Goal: Task Accomplishment & Management: Use online tool/utility

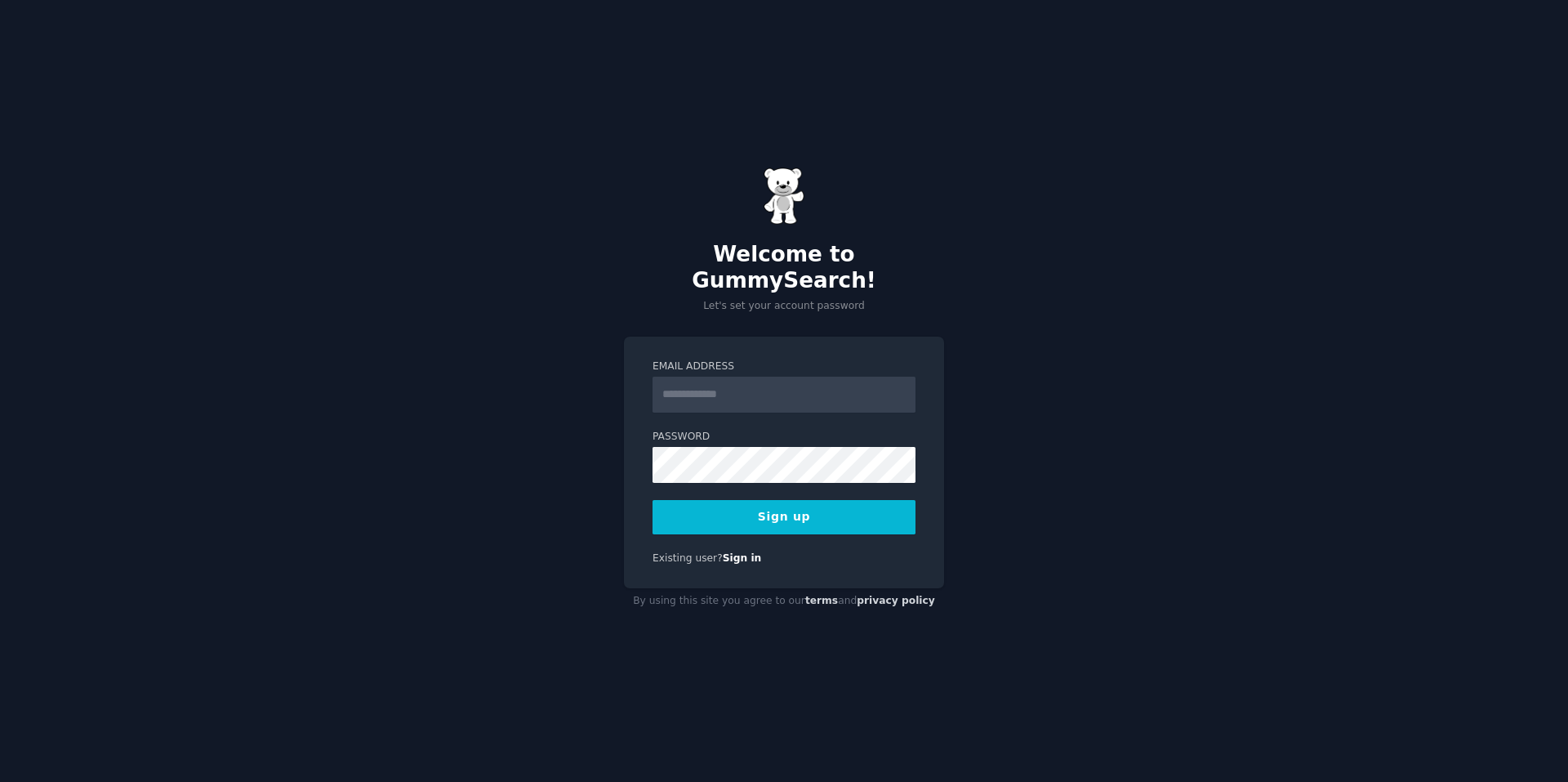
click at [715, 384] on input "Email Address" at bounding box center [784, 394] width 263 height 36
type input "**********"
click at [838, 509] on button "Sign up" at bounding box center [784, 517] width 263 height 34
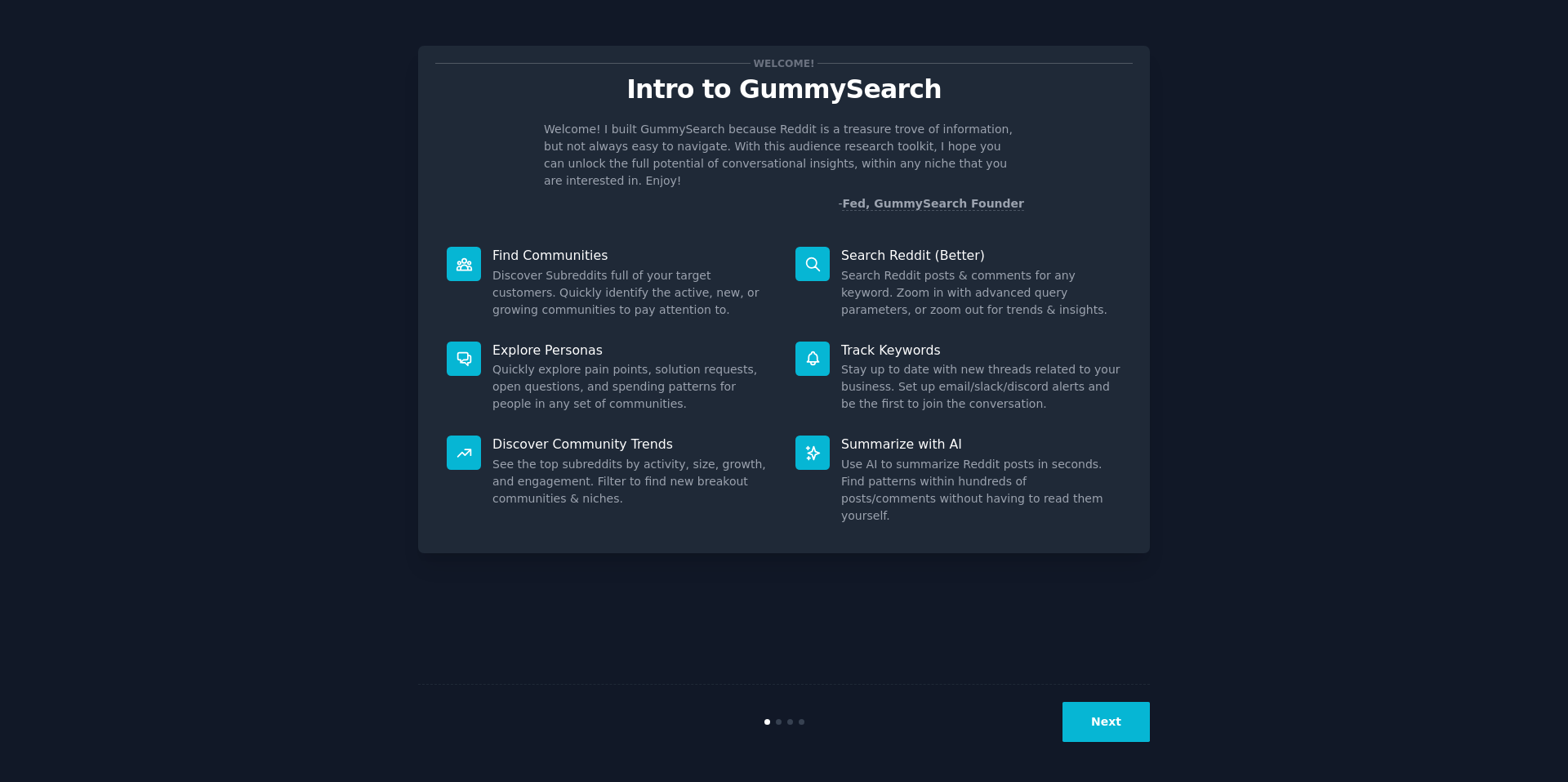
click at [1114, 706] on button "Next" at bounding box center [1106, 721] width 88 height 40
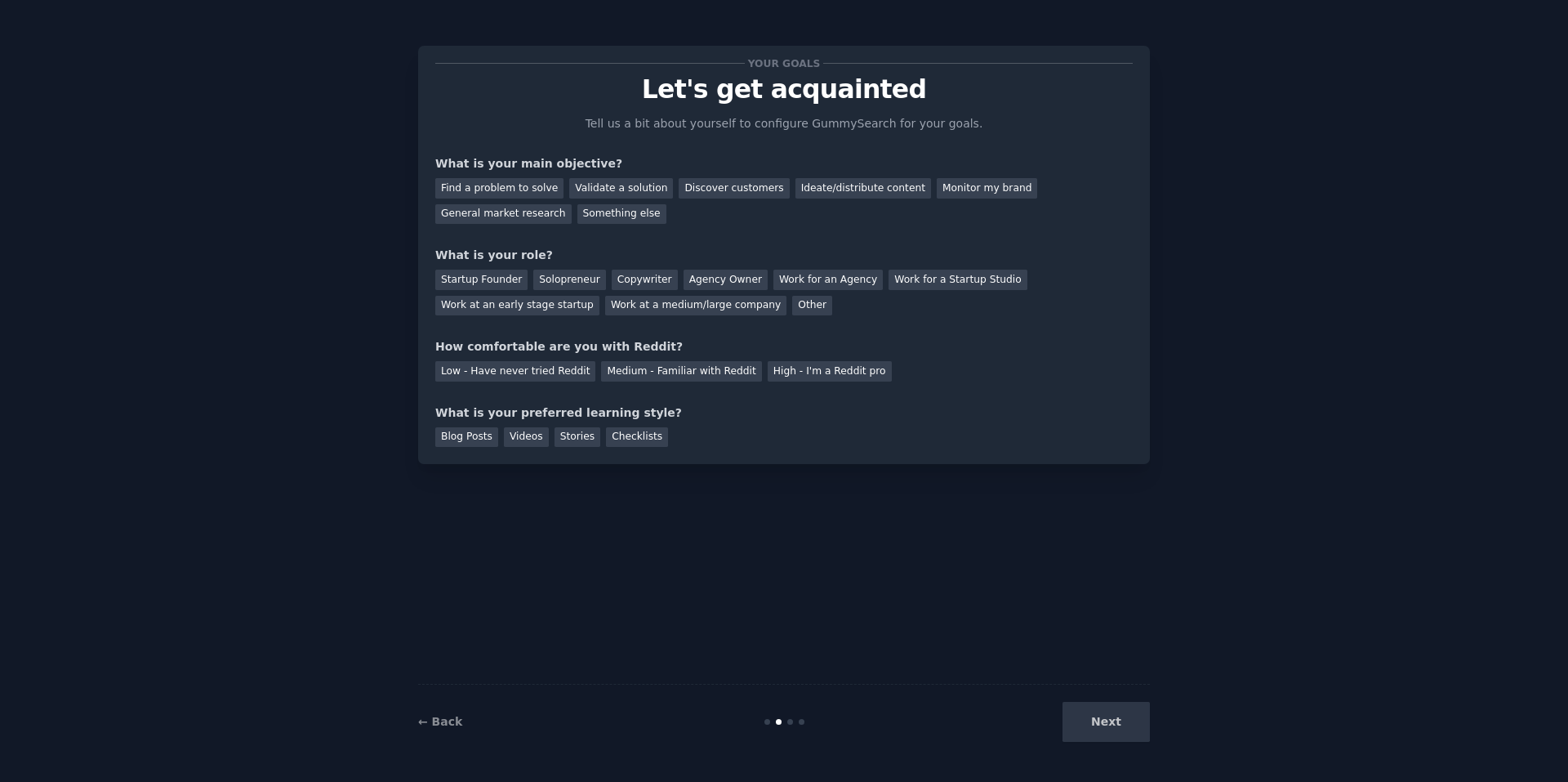
click at [1114, 706] on div "Next" at bounding box center [1027, 721] width 244 height 40
click at [1128, 719] on div "Next" at bounding box center [1027, 721] width 244 height 40
click at [1121, 723] on div "Next" at bounding box center [1027, 721] width 244 height 40
click at [1111, 727] on div "Next" at bounding box center [1027, 721] width 244 height 40
click at [1003, 635] on div "Your goals Let's get acquainted Tell us a bit about yourself to configure Gummy…" at bounding box center [784, 391] width 732 height 736
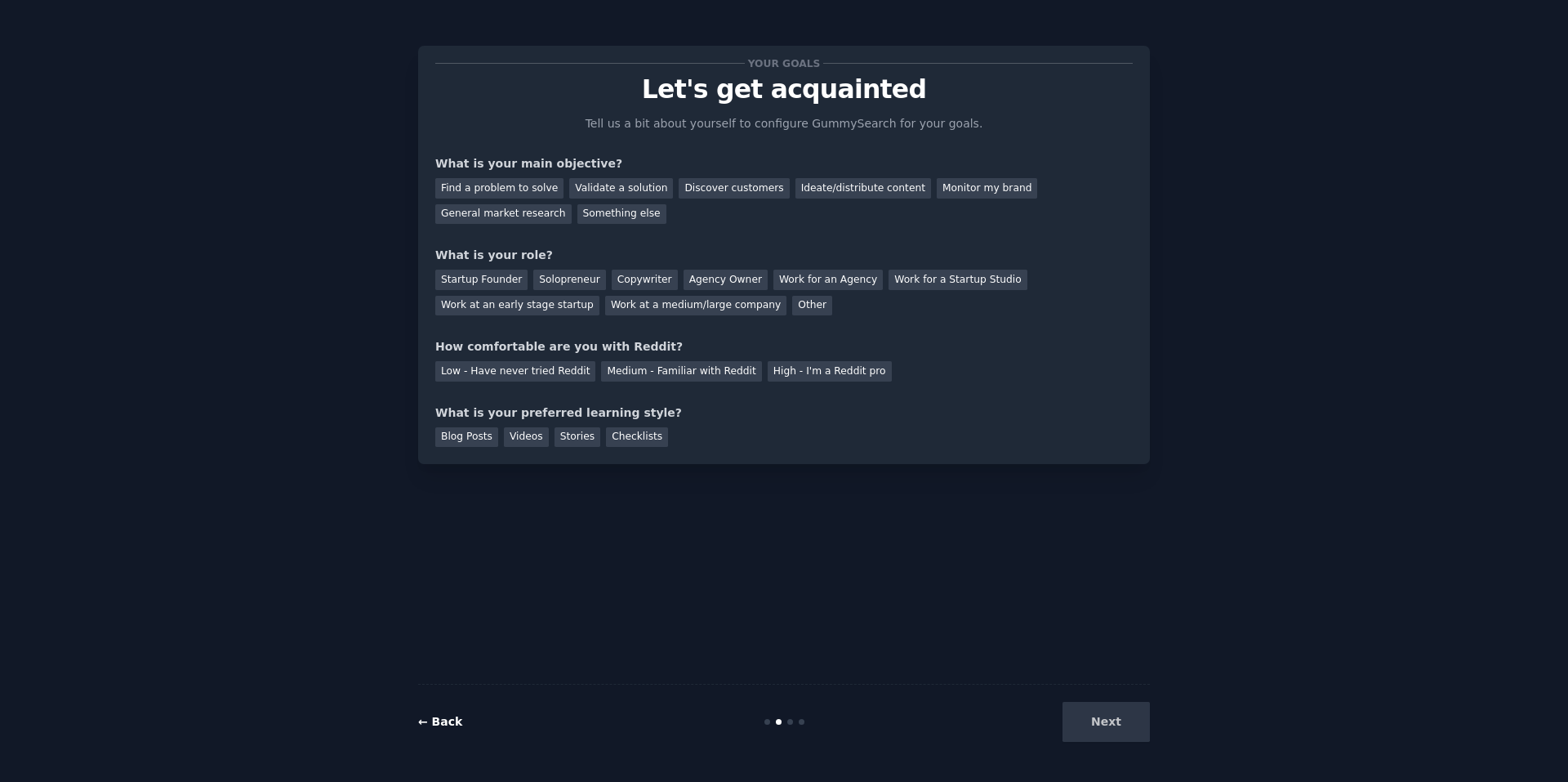
click at [442, 718] on link "← Back" at bounding box center [440, 721] width 44 height 13
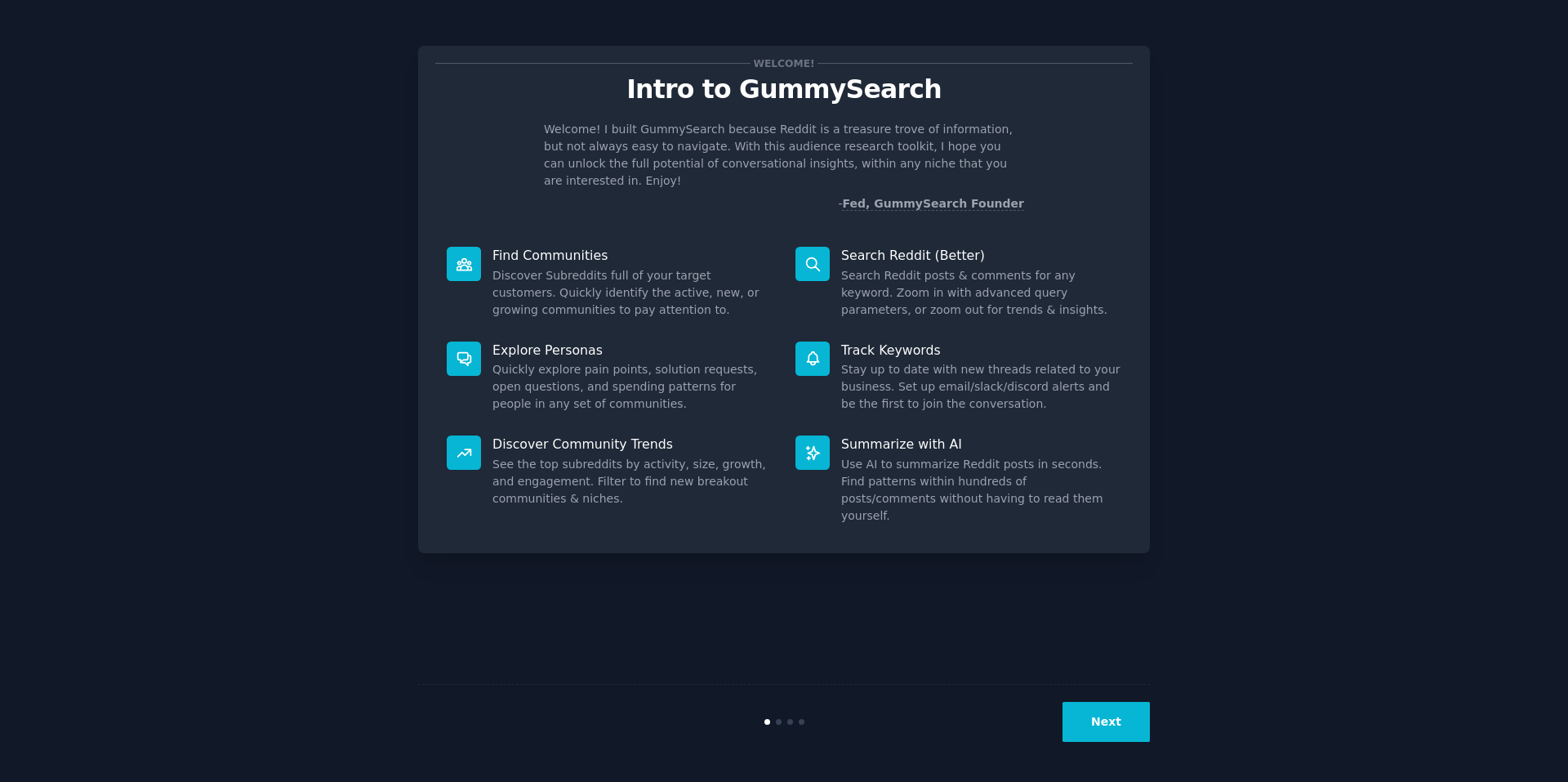
click at [1153, 721] on div "Welcome! Intro to GummySearch Welcome! I built GummySearch because Reddit is a …" at bounding box center [784, 391] width 1522 height 736
click at [1100, 708] on button "Next" at bounding box center [1106, 721] width 88 height 40
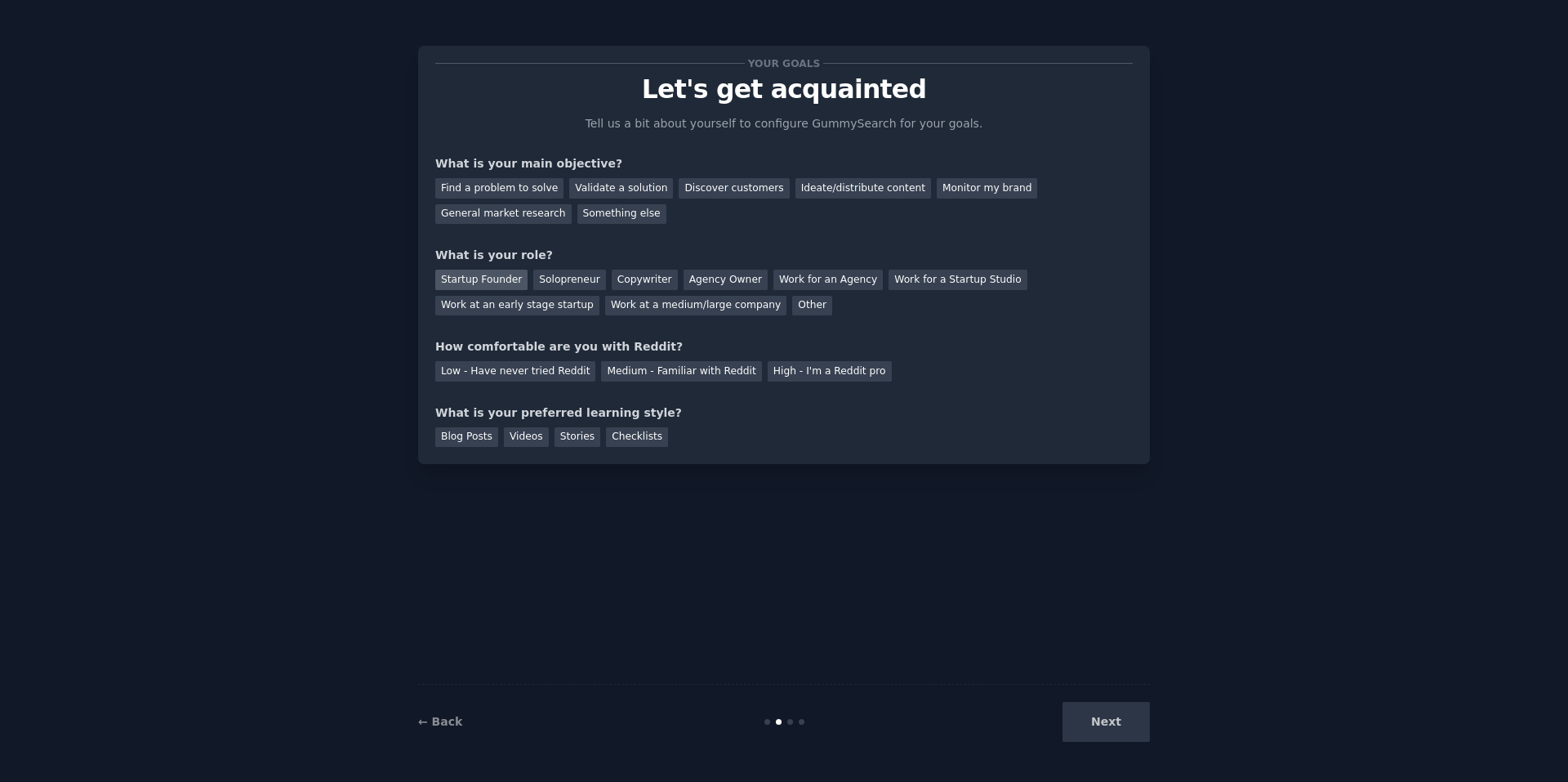
click at [482, 282] on div "Startup Founder" at bounding box center [481, 280] width 92 height 21
click at [521, 189] on div "Find a problem to solve" at bounding box center [499, 188] width 129 height 21
click at [699, 194] on div "Discover customers" at bounding box center [734, 188] width 110 height 21
click at [851, 195] on div "Ideate/distribute content" at bounding box center [863, 188] width 136 height 21
click at [643, 307] on div "Startup Founder Solopreneur Copywriter Agency Owner Work for an Agency Work for…" at bounding box center [784, 290] width 698 height 52
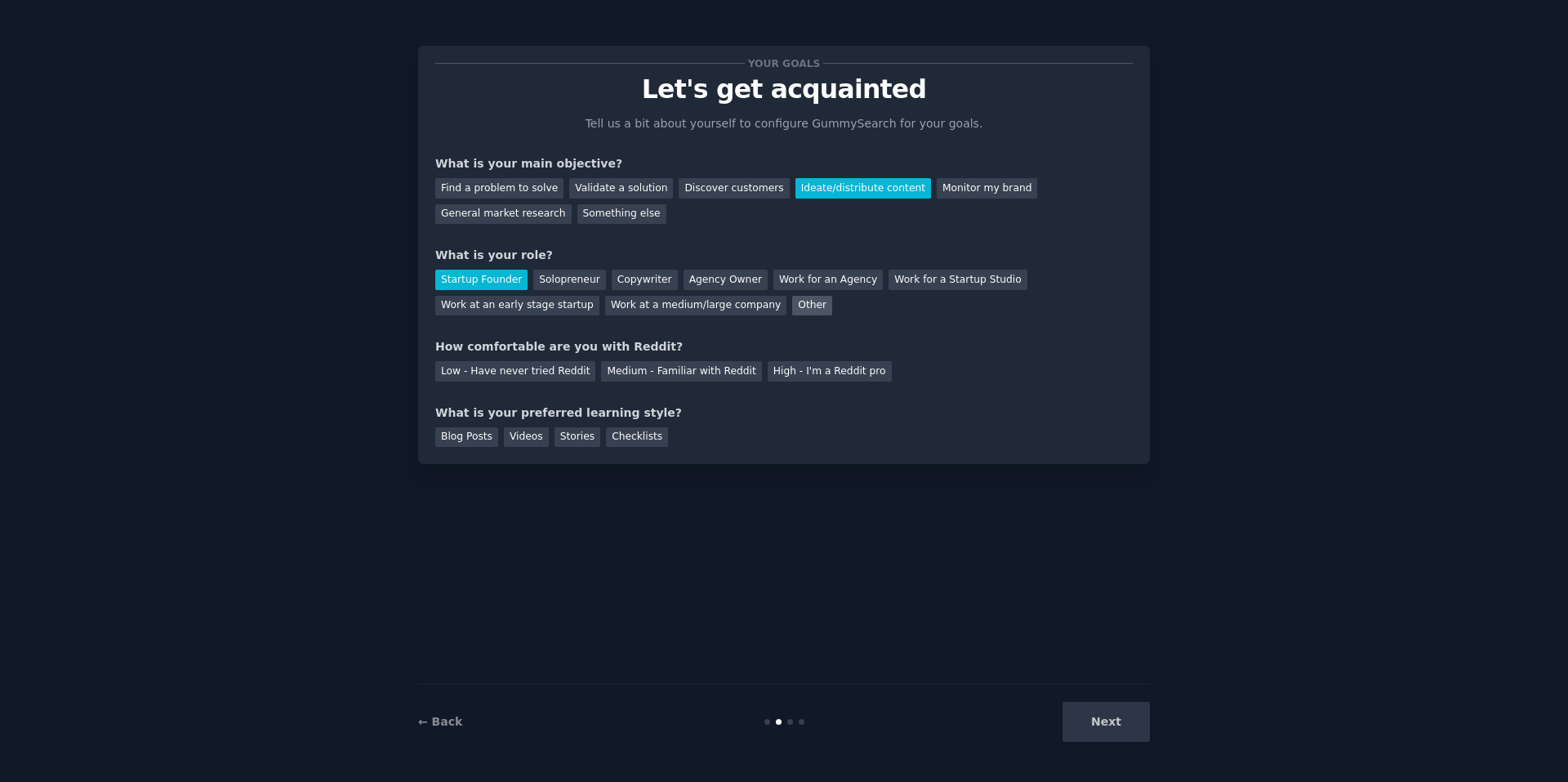
click at [792, 302] on div "Other" at bounding box center [812, 306] width 40 height 21
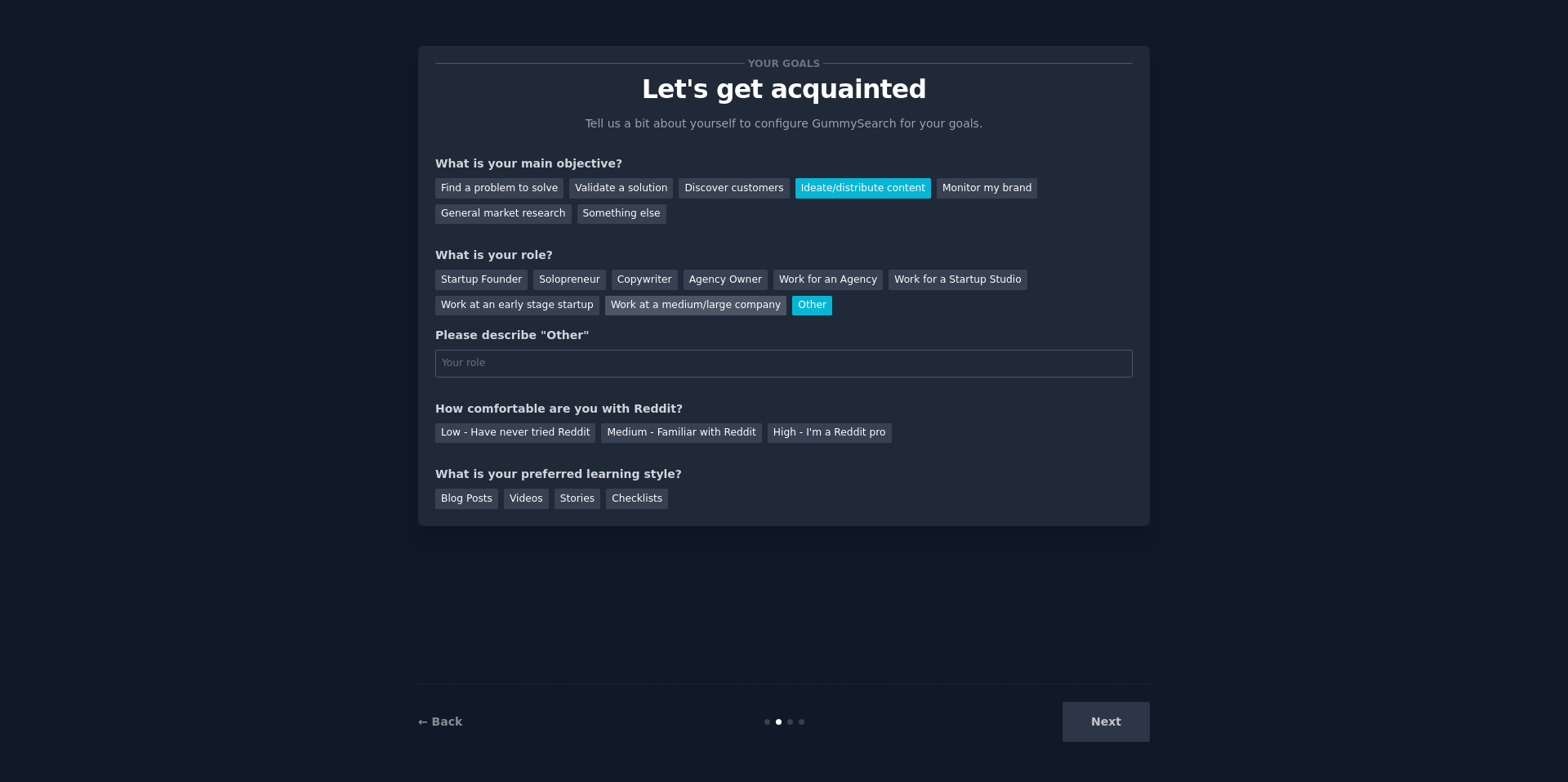
click at [605, 297] on div "Work at a medium/large company" at bounding box center [695, 306] width 181 height 21
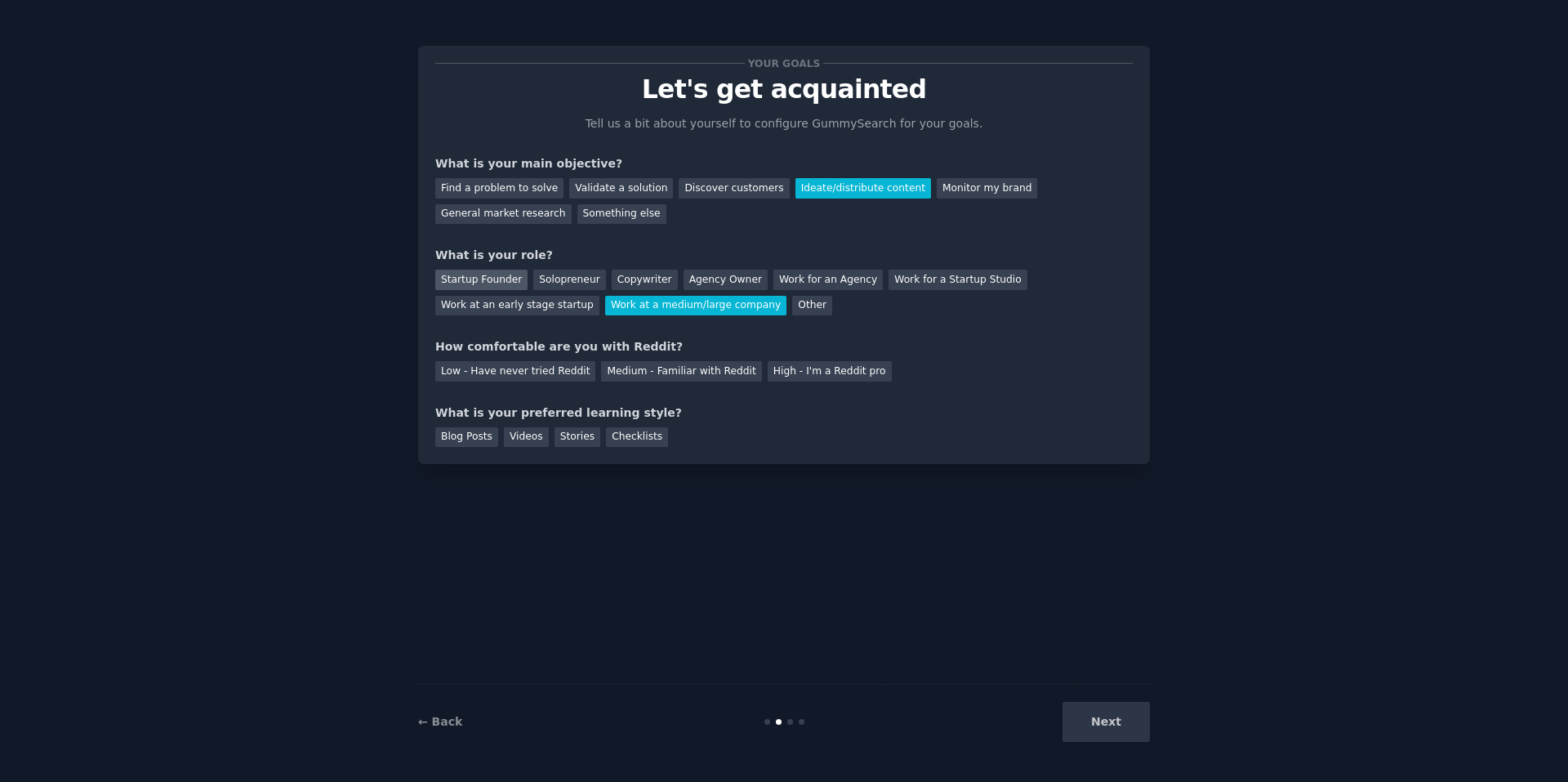
click at [496, 284] on div "Startup Founder" at bounding box center [481, 280] width 92 height 21
click at [546, 365] on div "Low - Have never tried Reddit" at bounding box center [515, 371] width 160 height 21
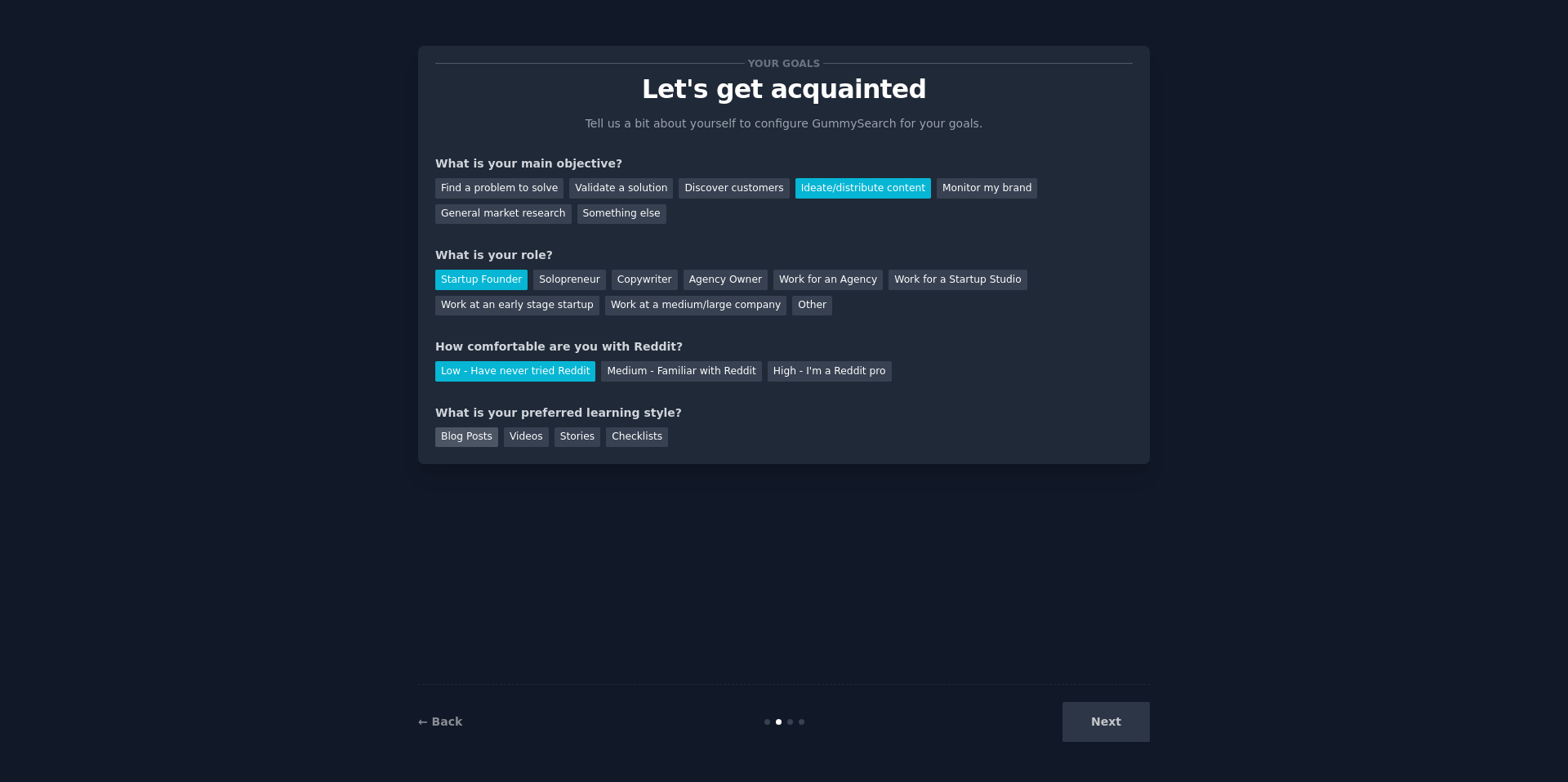
click at [465, 443] on div "Blog Posts" at bounding box center [466, 437] width 63 height 21
click at [1077, 718] on button "Next" at bounding box center [1106, 721] width 88 height 40
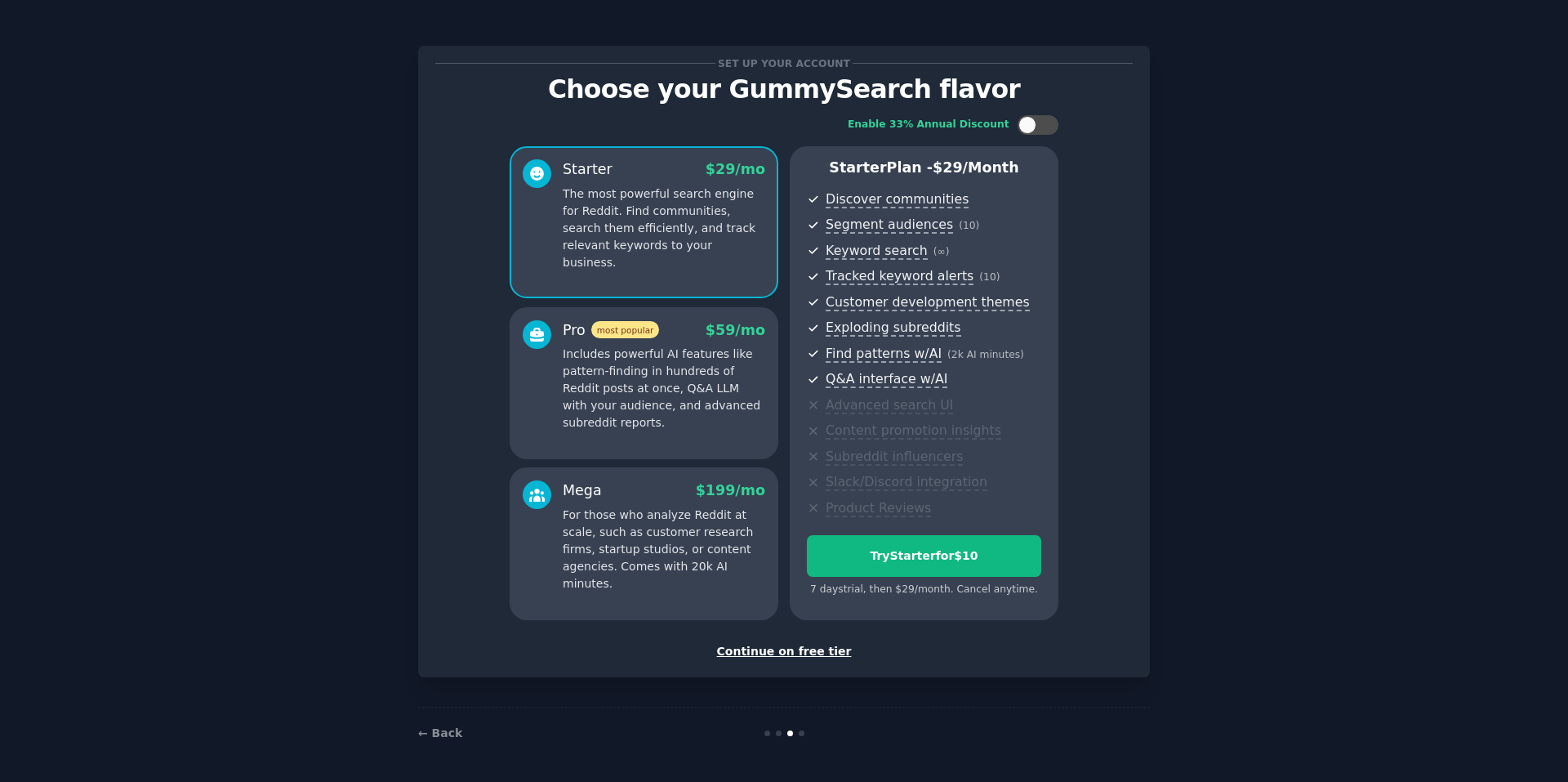
click at [812, 650] on div "Continue on free tier" at bounding box center [784, 651] width 698 height 17
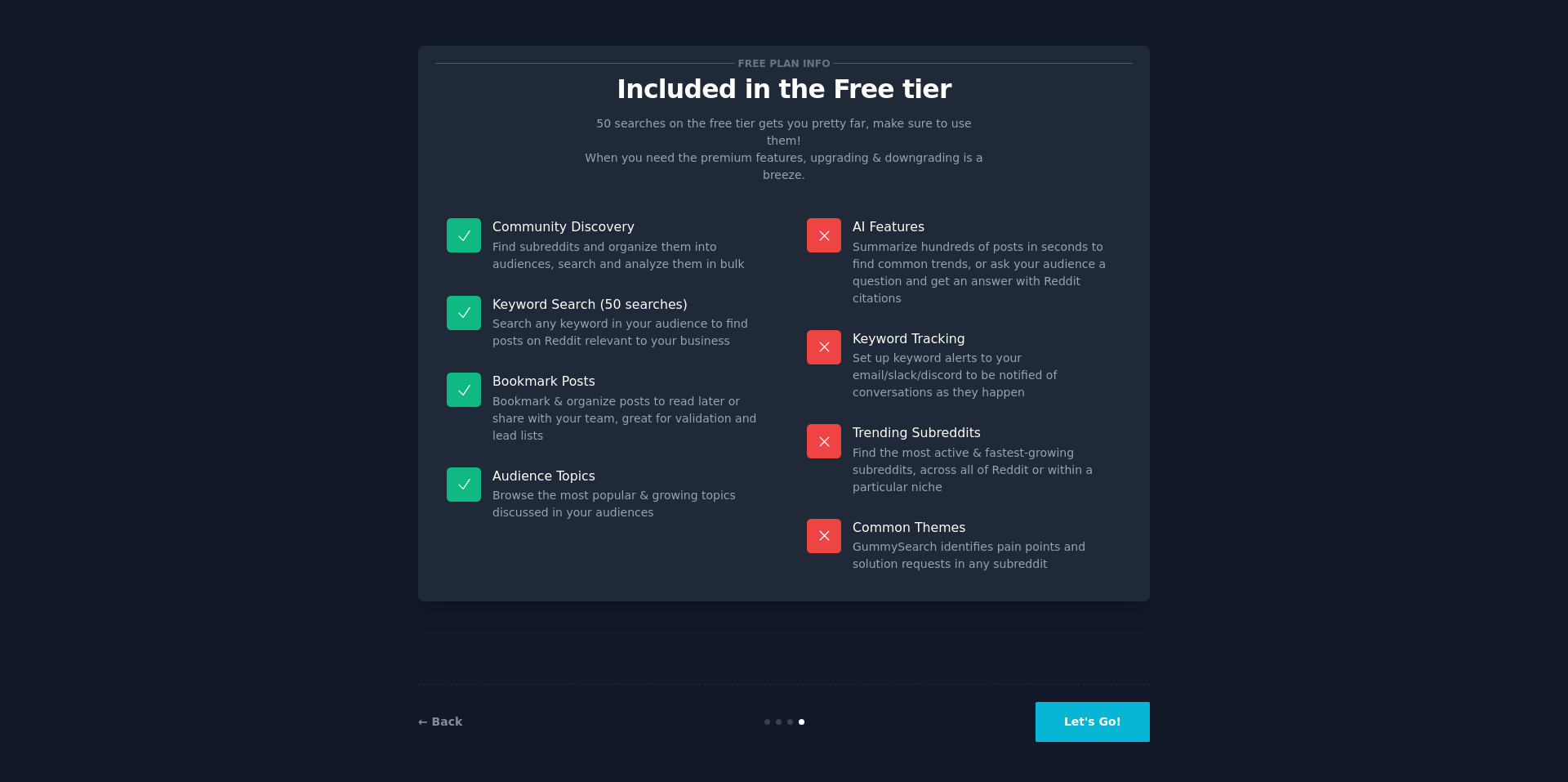
click at [1108, 714] on button "Let's Go!" at bounding box center [1093, 721] width 114 height 40
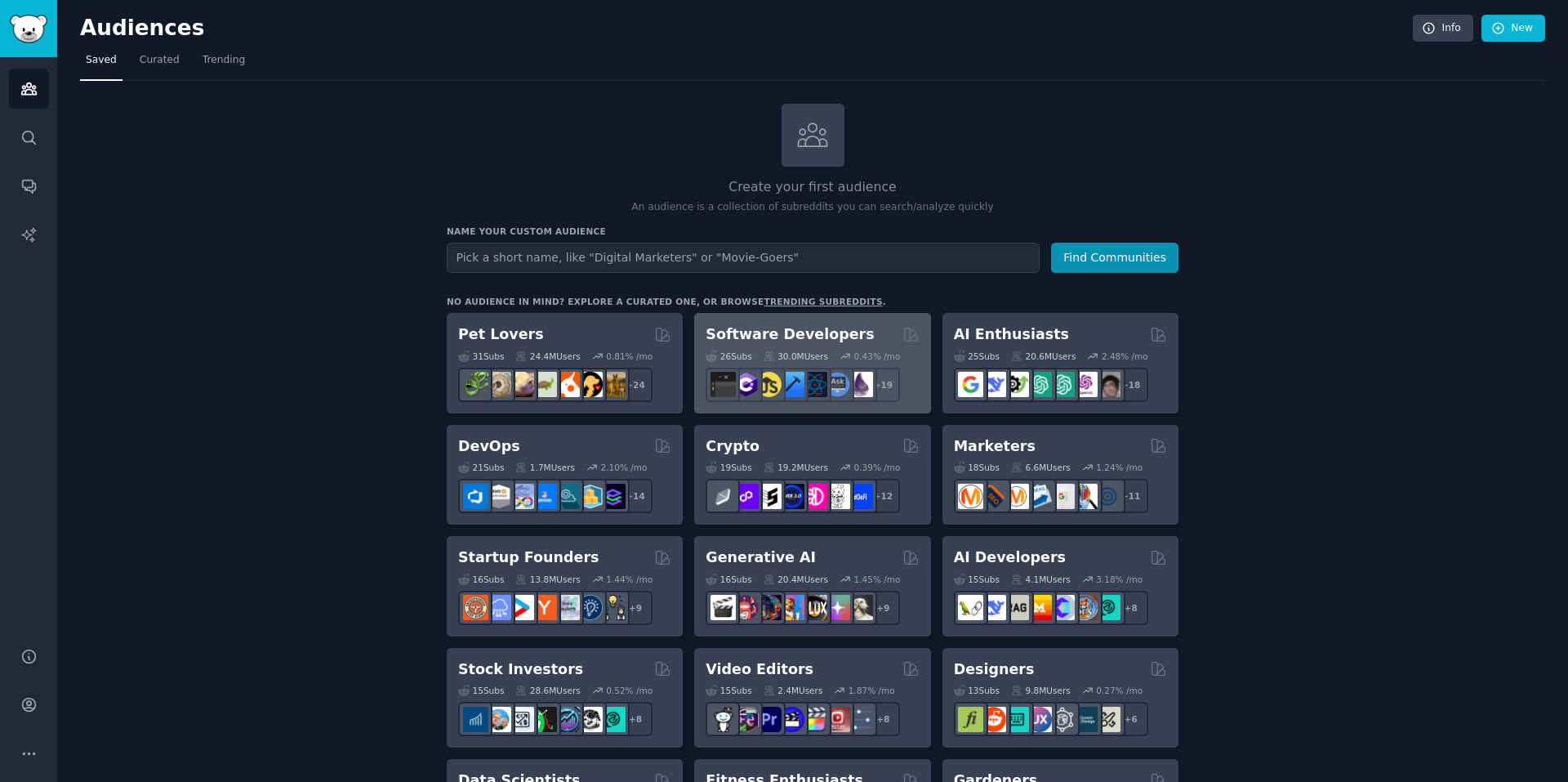
click at [781, 332] on h2 "Software Developers" at bounding box center [790, 334] width 168 height 21
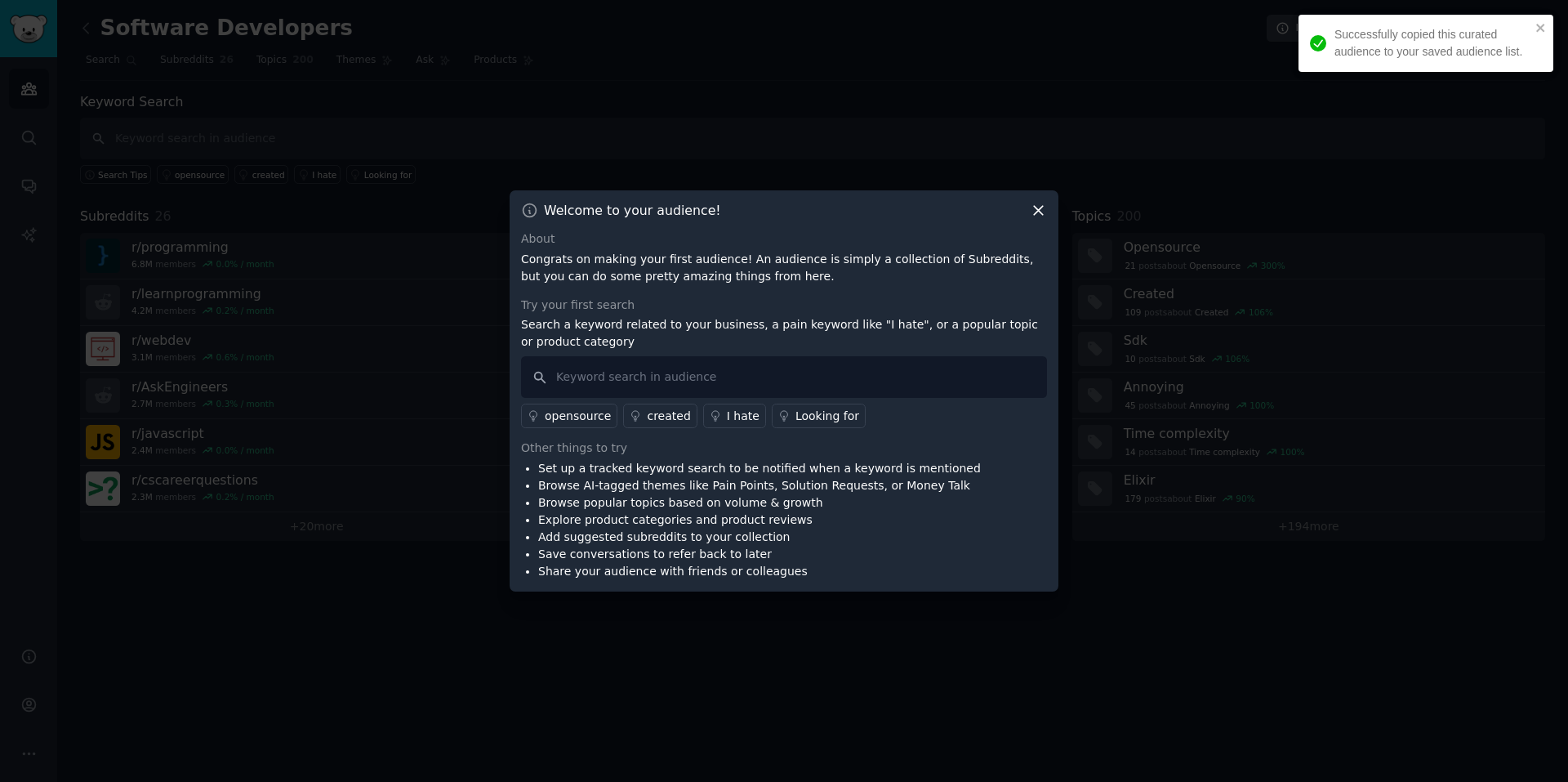
click at [1044, 201] on div "Welcome to your audience! About Congrats on making your first audience! An audi…" at bounding box center [784, 391] width 549 height 401
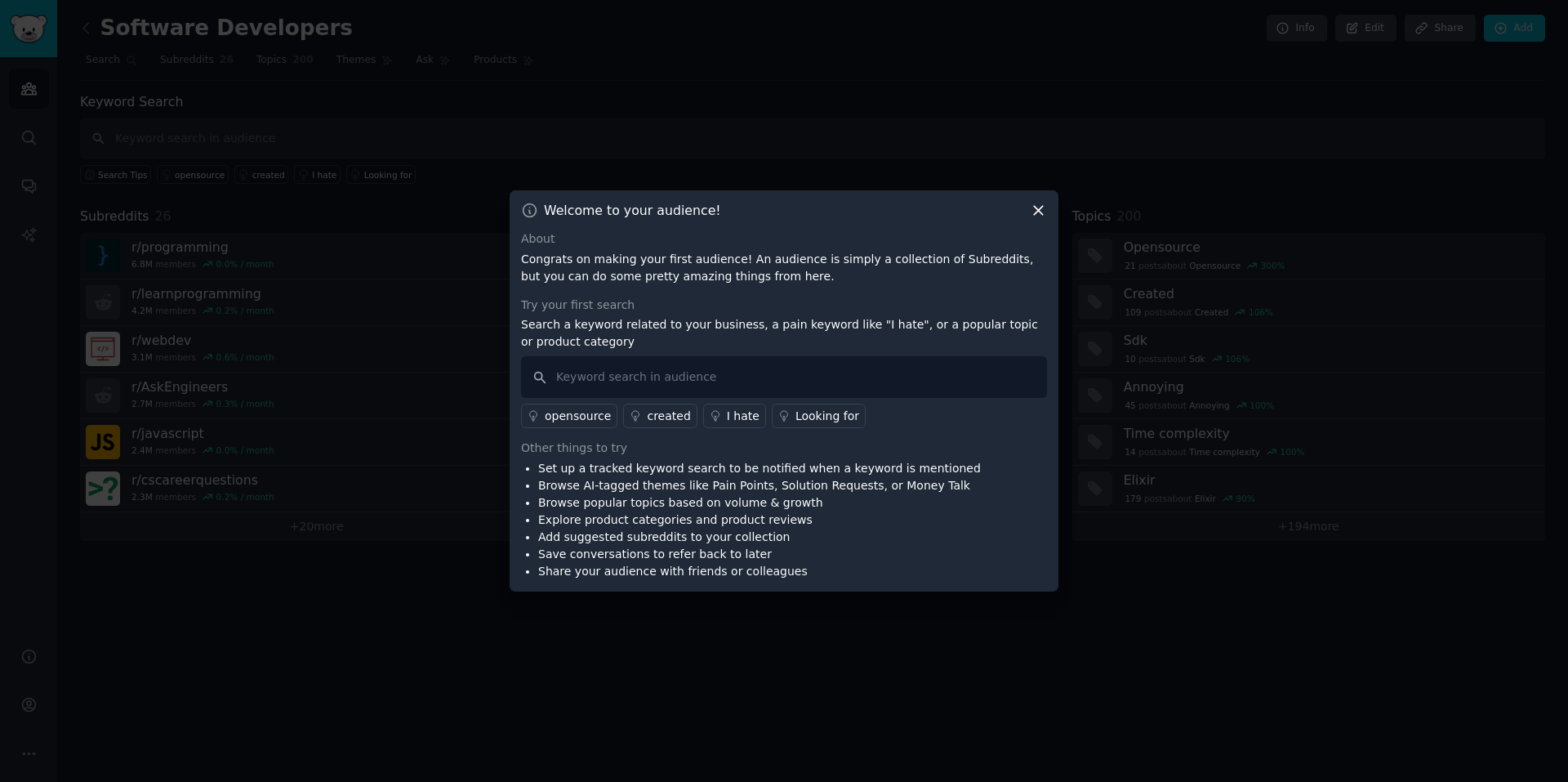
click at [1040, 207] on icon at bounding box center [1038, 210] width 17 height 17
